Goal: Check status: Check status

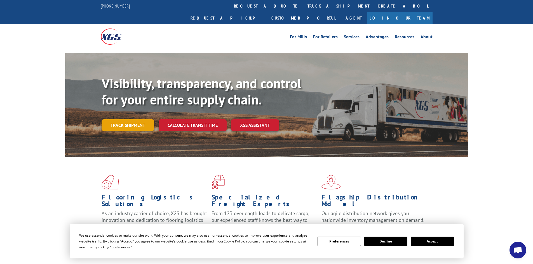
click at [138, 119] on link "Track shipment" at bounding box center [128, 125] width 53 height 12
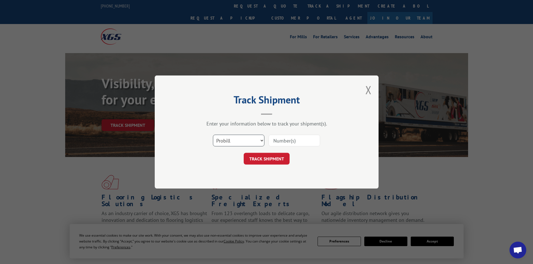
click at [258, 141] on select "Select category... Probill BOL PO" at bounding box center [238, 141] width 51 height 12
select select "po"
click at [213, 135] on select "Select category... Probill BOL PO" at bounding box center [238, 141] width 51 height 12
click at [289, 143] on input at bounding box center [294, 141] width 51 height 12
type input "00327557"
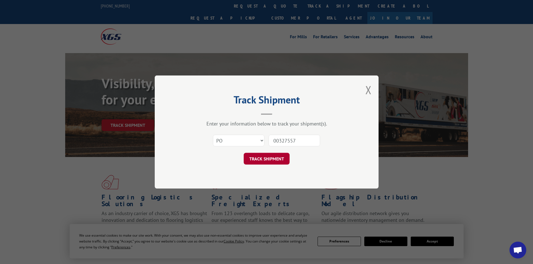
click at [271, 158] on button "TRACK SHIPMENT" at bounding box center [267, 159] width 46 height 12
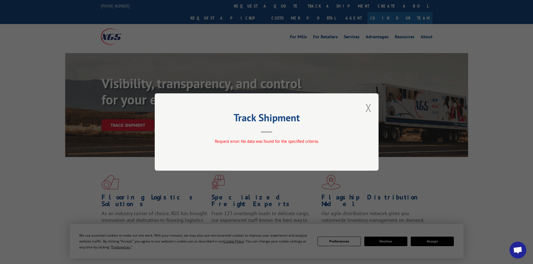
click at [369, 105] on button "Close modal" at bounding box center [368, 107] width 6 height 15
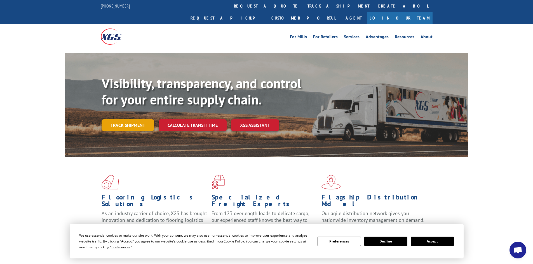
click at [129, 119] on link "Track shipment" at bounding box center [128, 125] width 53 height 12
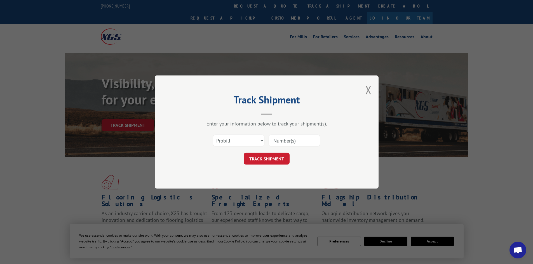
click at [286, 140] on input at bounding box center [294, 141] width 51 height 12
type input "FPX00327557"
click at [272, 159] on button "TRACK SHIPMENT" at bounding box center [267, 159] width 46 height 12
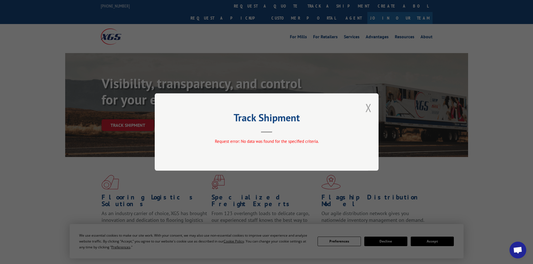
click at [368, 106] on button "Close modal" at bounding box center [368, 107] width 6 height 15
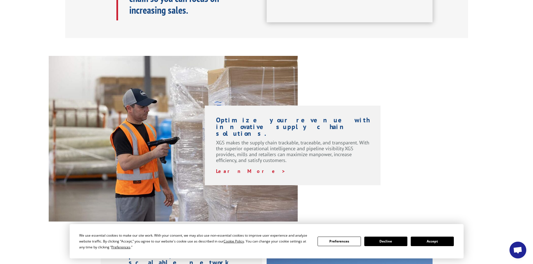
scroll to position [364, 0]
